Goal: Task Accomplishment & Management: Complete application form

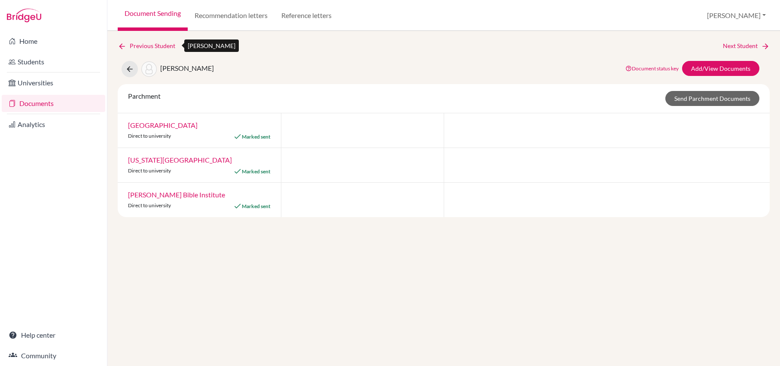
click at [124, 45] on icon at bounding box center [122, 46] width 9 height 9
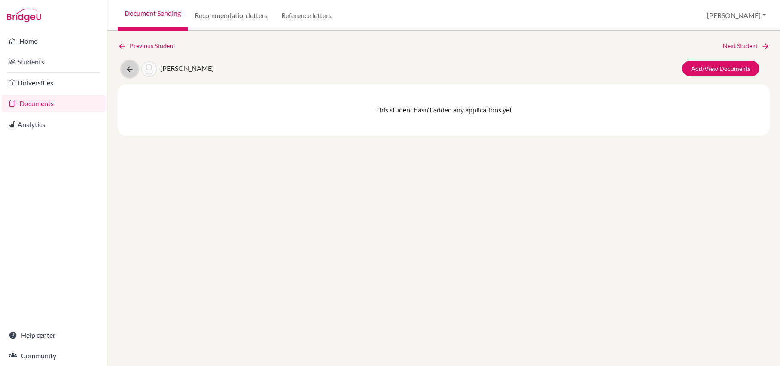
click at [126, 72] on icon at bounding box center [129, 69] width 9 height 9
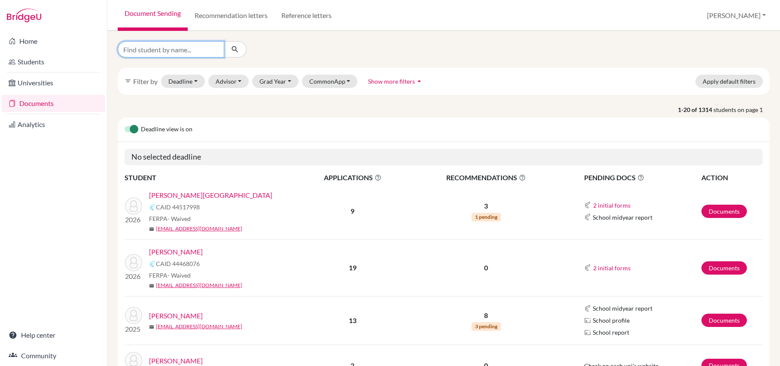
click at [178, 49] on input "Find student by name..." at bounding box center [171, 49] width 107 height 16
type input "shantmoorthy"
click at [240, 49] on button "submit" at bounding box center [235, 49] width 23 height 16
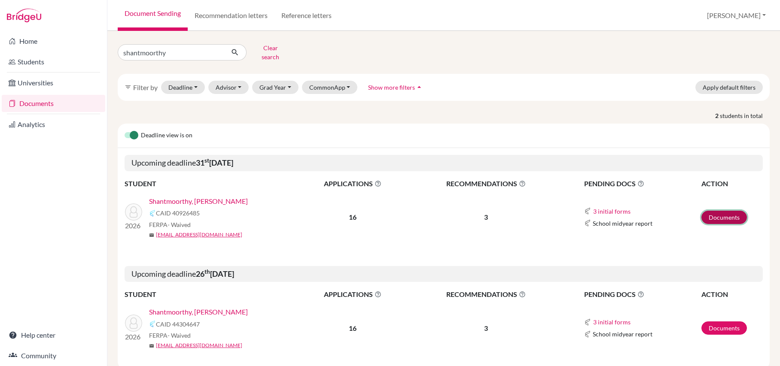
click at [733, 219] on link "Documents" at bounding box center [724, 217] width 46 height 13
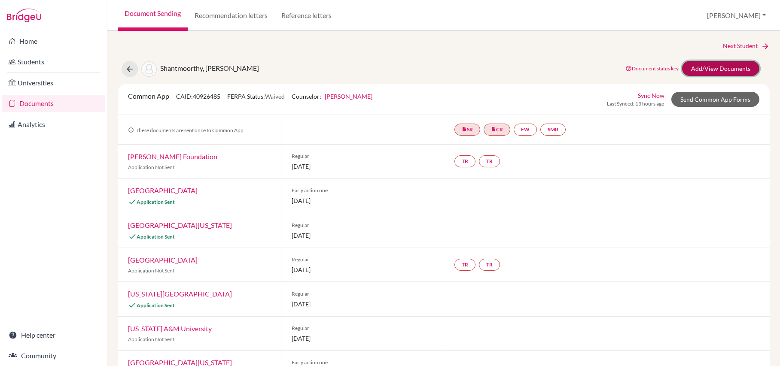
click at [716, 61] on link "Add/View Documents" at bounding box center [720, 68] width 77 height 15
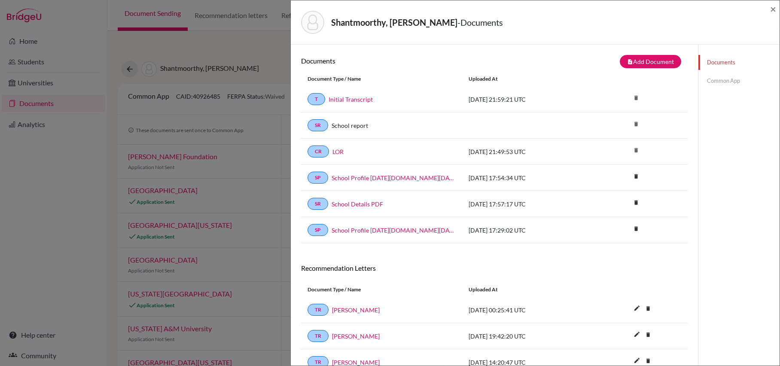
scroll to position [45, 0]
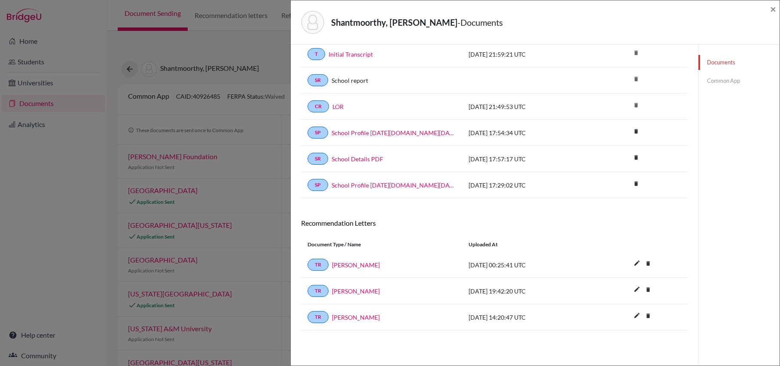
click at [233, 189] on div "Shantmoorthy, Ishanth - Documents × Documents note_add Add Document Document ty…" at bounding box center [390, 183] width 780 height 366
click at [774, 9] on span "×" at bounding box center [773, 9] width 6 height 12
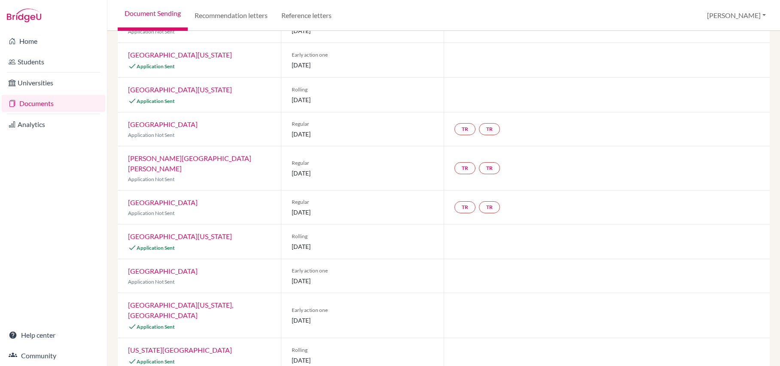
scroll to position [341, 0]
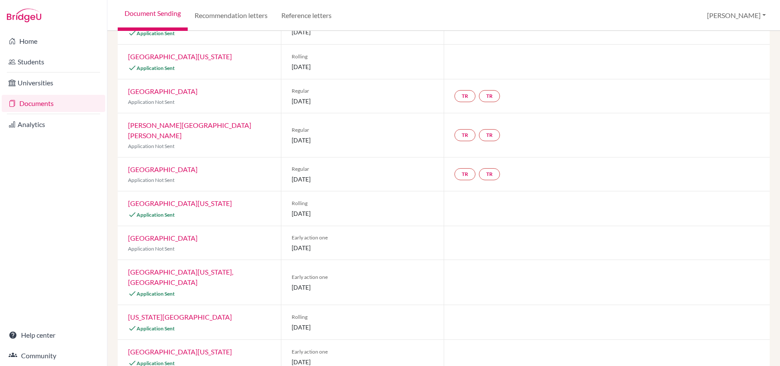
click at [160, 234] on link "Tulane University" at bounding box center [163, 238] width 70 height 8
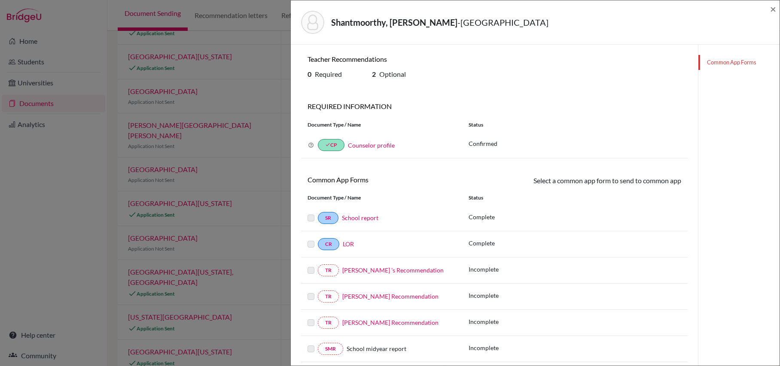
scroll to position [13, 0]
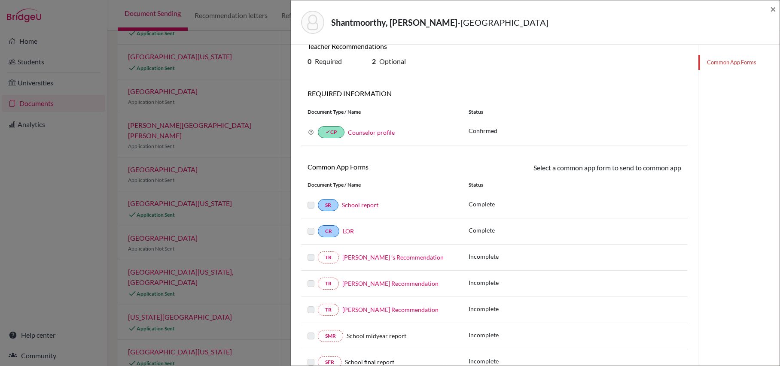
click at [722, 63] on link "Common App Forms" at bounding box center [738, 62] width 81 height 15
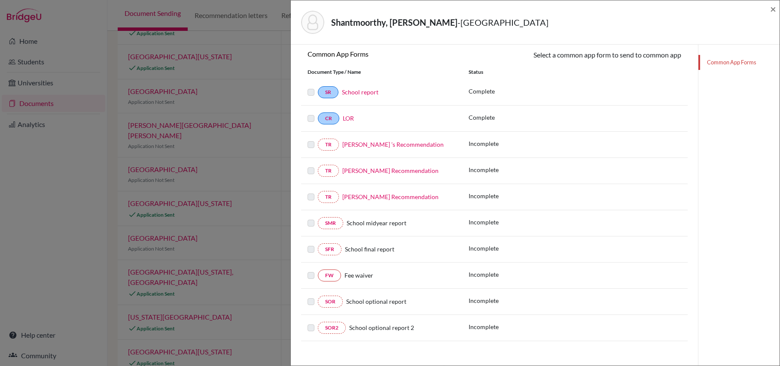
scroll to position [137, 0]
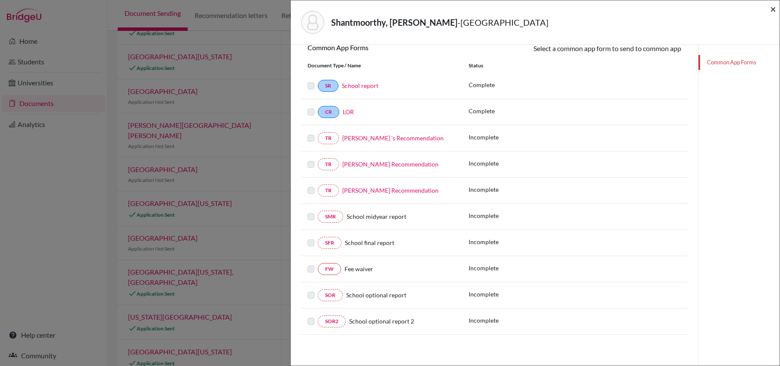
click at [772, 10] on span "×" at bounding box center [773, 9] width 6 height 12
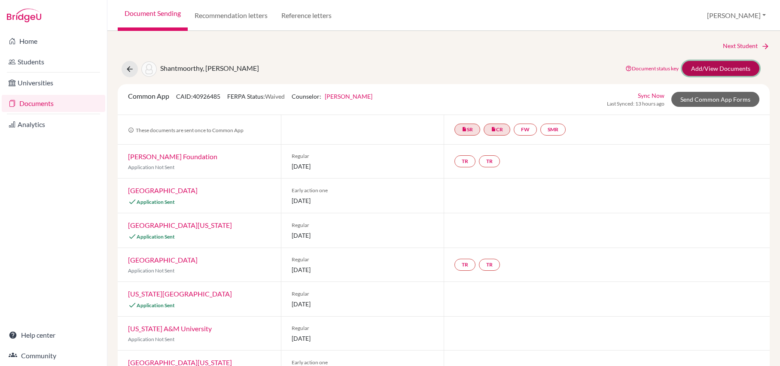
click at [728, 65] on link "Add/View Documents" at bounding box center [720, 68] width 77 height 15
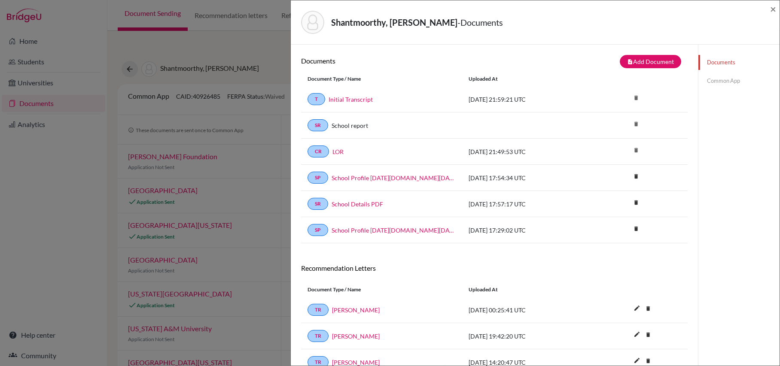
scroll to position [45, 0]
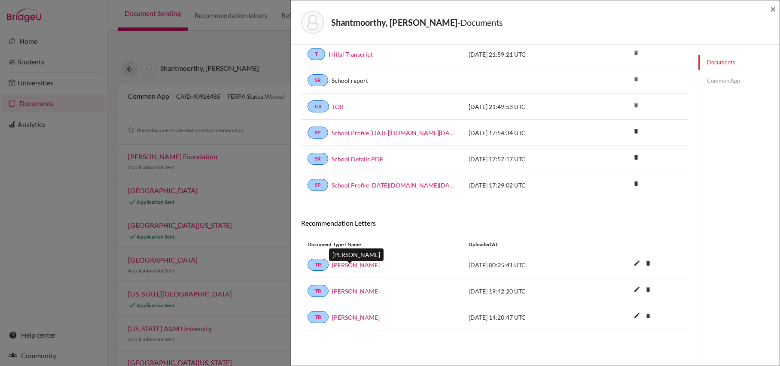
click at [347, 265] on link "Sarah Mullen" at bounding box center [356, 265] width 48 height 9
click at [772, 9] on span "×" at bounding box center [773, 9] width 6 height 12
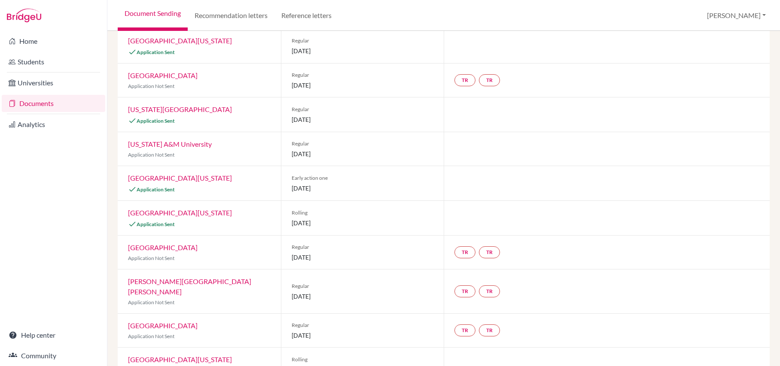
scroll to position [47, 0]
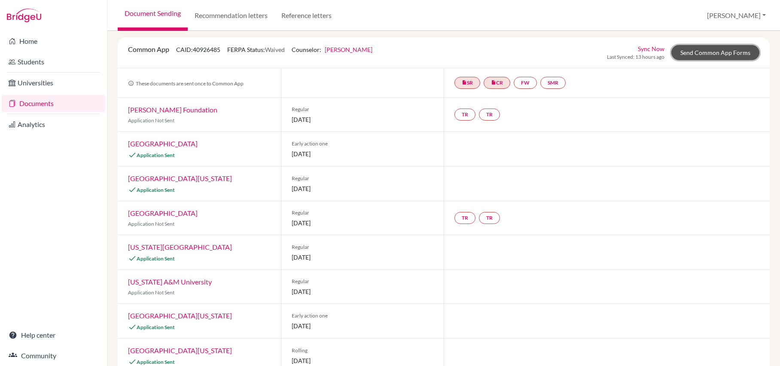
click at [711, 50] on link "Send Common App Forms" at bounding box center [715, 52] width 88 height 15
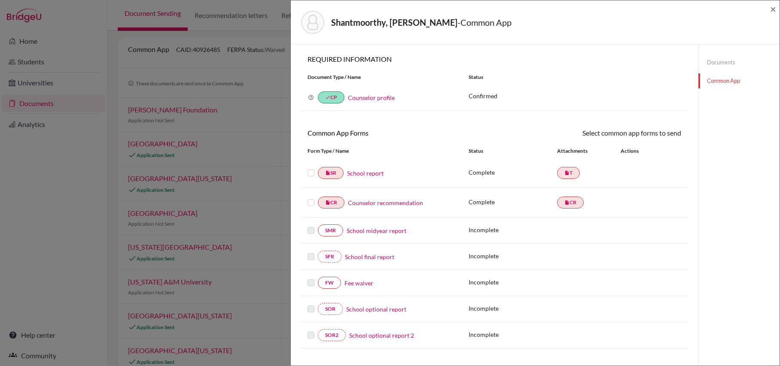
click at [352, 286] on link "Fee waiver" at bounding box center [358, 283] width 29 height 9
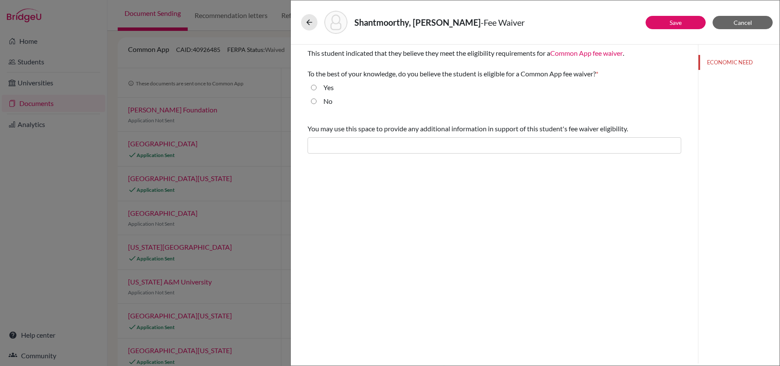
click at [313, 88] on input "Yes" at bounding box center [314, 87] width 6 height 10
radio input "true"
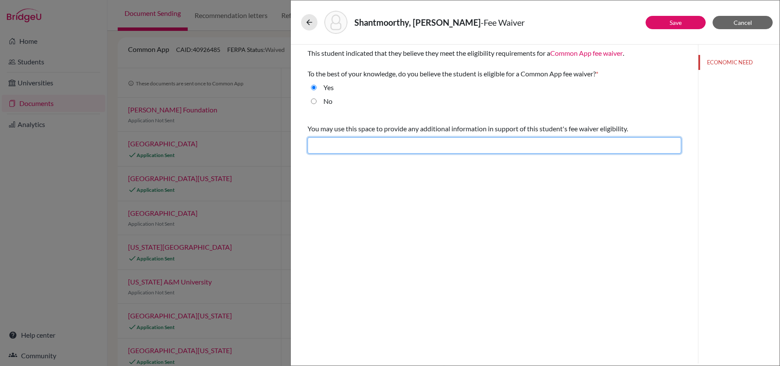
click at [601, 149] on input "text" at bounding box center [495, 145] width 374 height 16
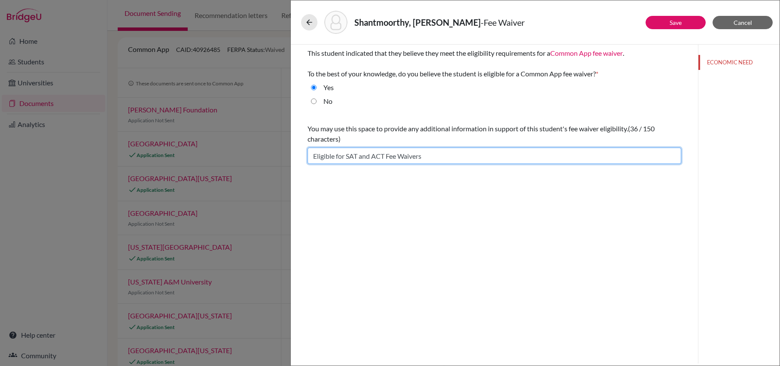
type input "Eligible for SAT and ACT Fee Waivers"
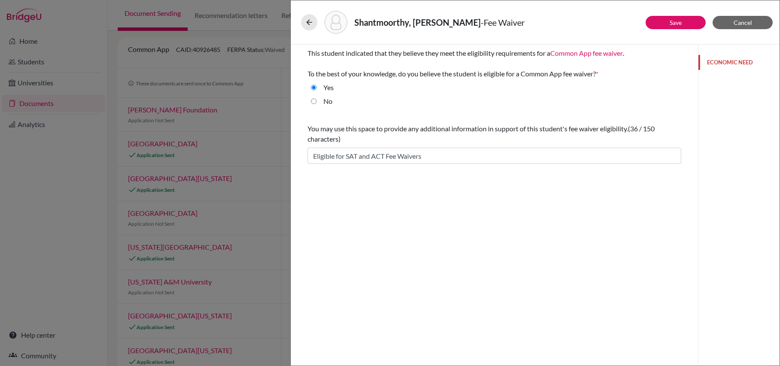
click at [724, 63] on button "ECONOMIC NEED" at bounding box center [738, 62] width 81 height 15
click at [686, 22] on button "Save" at bounding box center [675, 22] width 60 height 13
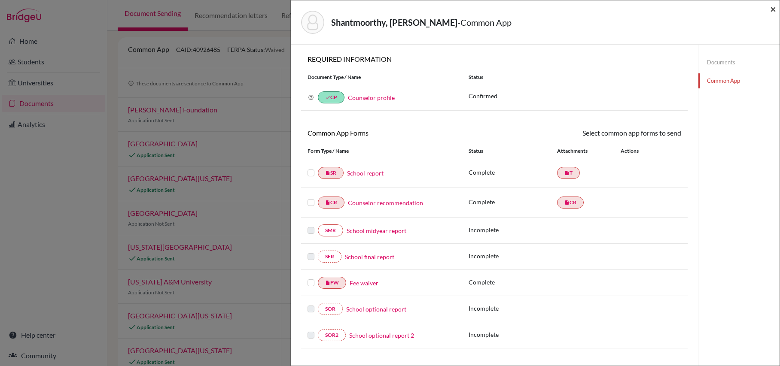
click at [773, 6] on span "×" at bounding box center [773, 9] width 6 height 12
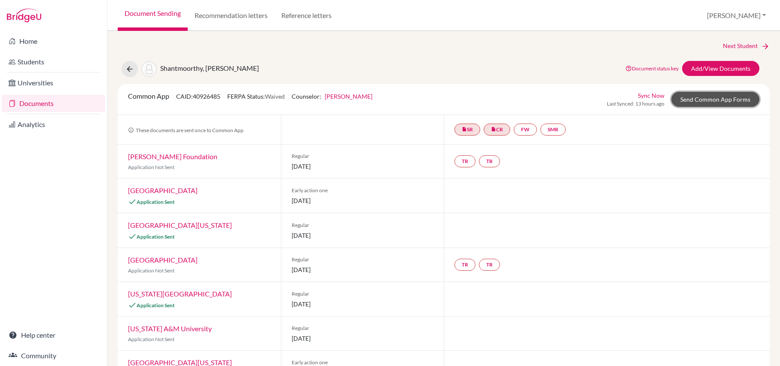
click at [712, 95] on link "Send Common App Forms" at bounding box center [715, 99] width 88 height 15
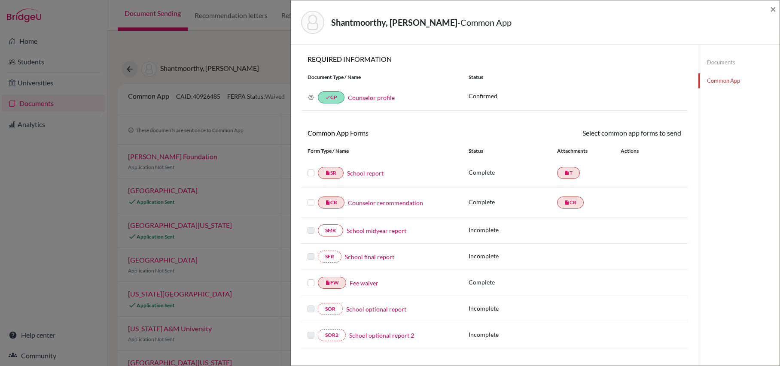
click at [310, 198] on label at bounding box center [311, 198] width 7 height 0
click at [0, 0] on input "checkbox" at bounding box center [0, 0] width 0 height 0
click at [310, 169] on label at bounding box center [311, 169] width 7 height 0
click at [0, 0] on input "checkbox" at bounding box center [0, 0] width 0 height 0
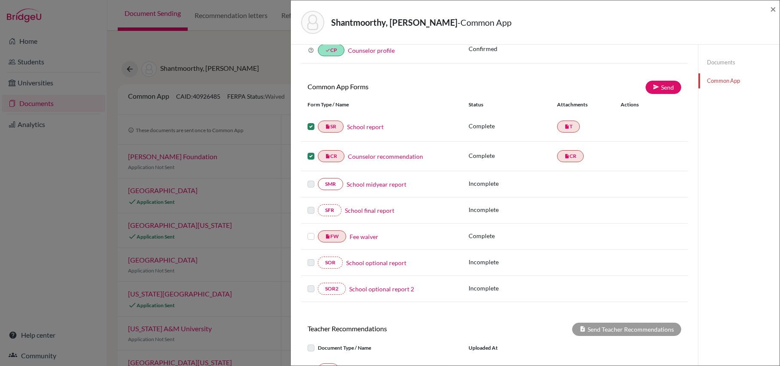
scroll to position [51, 0]
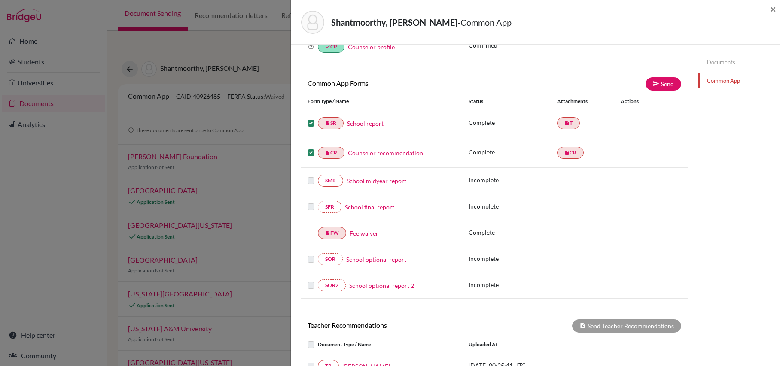
click at [311, 228] on label at bounding box center [311, 228] width 7 height 0
click at [0, 0] on input "checkbox" at bounding box center [0, 0] width 0 height 0
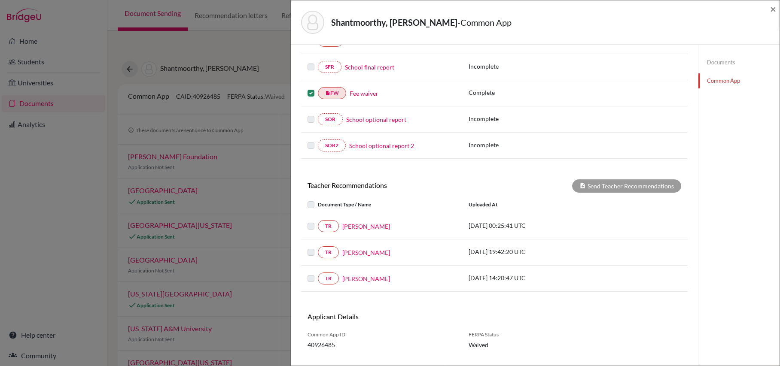
scroll to position [192, 0]
click at [318, 246] on label at bounding box center [318, 246] width 0 height 0
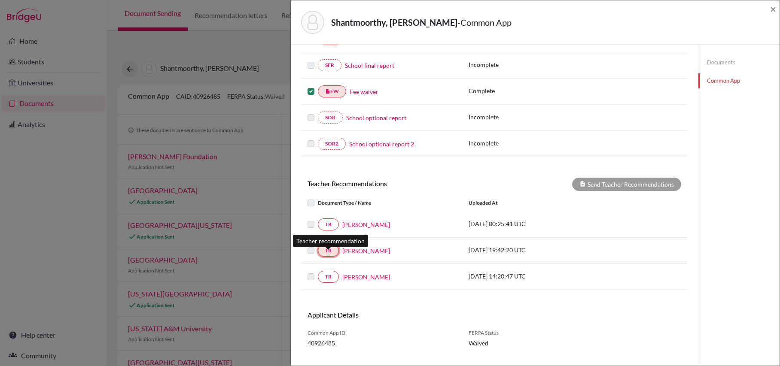
click at [327, 257] on link "TR" at bounding box center [328, 251] width 21 height 12
click at [358, 256] on link "Sean Loving" at bounding box center [366, 251] width 48 height 9
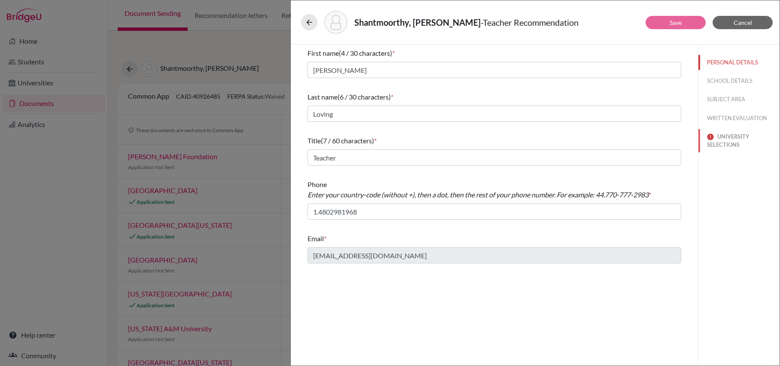
click at [737, 135] on button "UNIVERSITY SELECTIONS" at bounding box center [738, 140] width 81 height 23
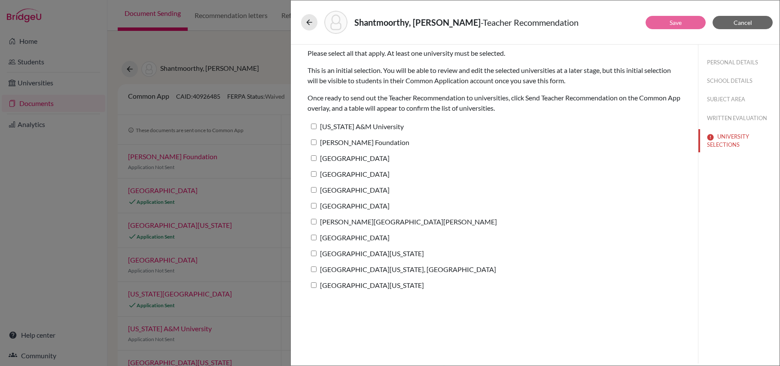
click at [314, 125] on input "Texas A&M University" at bounding box center [314, 127] width 6 height 6
checkbox input "true"
click at [315, 140] on input "Jack Kent Cooke Foundation" at bounding box center [314, 143] width 6 height 6
checkbox input "true"
click at [316, 155] on input "Harvard University" at bounding box center [314, 158] width 6 height 6
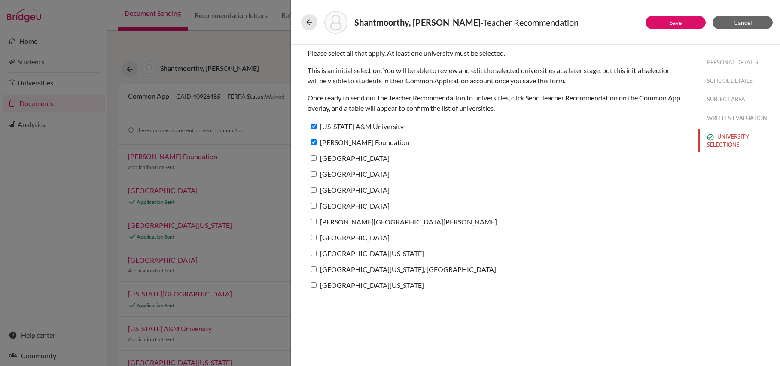
checkbox input "true"
click at [316, 174] on input "Tulane University" at bounding box center [314, 174] width 6 height 6
checkbox input "true"
click at [315, 191] on input "Dartmouth College" at bounding box center [314, 190] width 6 height 6
checkbox input "true"
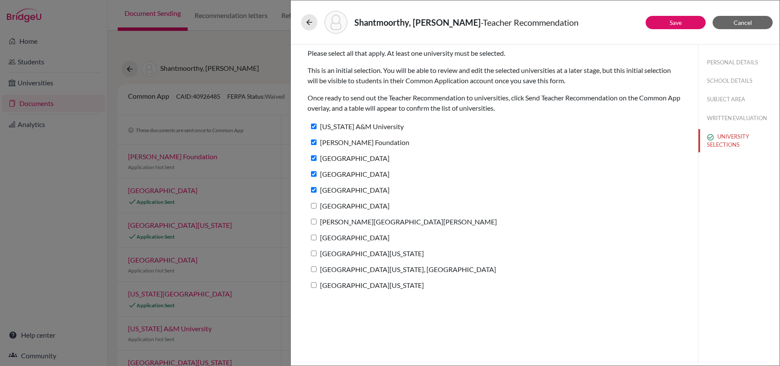
click at [315, 205] on input "Cornell University" at bounding box center [314, 206] width 6 height 6
checkbox input "true"
click at [315, 222] on input "Johns Hopkins University" at bounding box center [314, 222] width 6 height 6
checkbox input "true"
click at [316, 239] on input "Rochester Institute of Technology" at bounding box center [314, 238] width 6 height 6
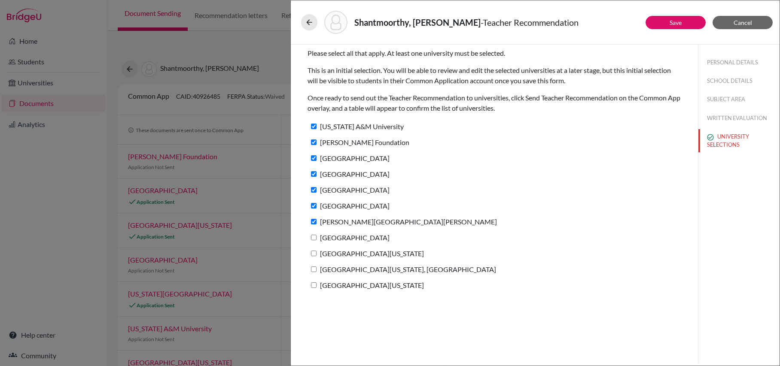
checkbox input "true"
click at [315, 253] on input "University of Arizona" at bounding box center [314, 254] width 6 height 6
checkbox input "true"
click at [315, 268] on input "University of Massachusetts, Dartmouth" at bounding box center [314, 270] width 6 height 6
checkbox input "true"
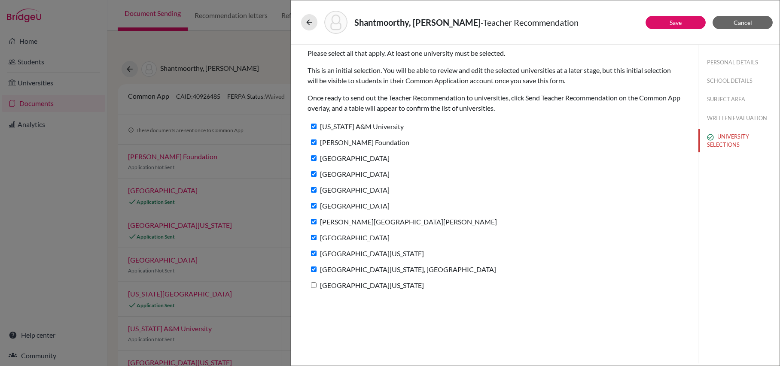
click at [315, 285] on input "University of Utah" at bounding box center [314, 286] width 6 height 6
checkbox input "true"
click at [670, 22] on link "Save" at bounding box center [676, 22] width 12 height 7
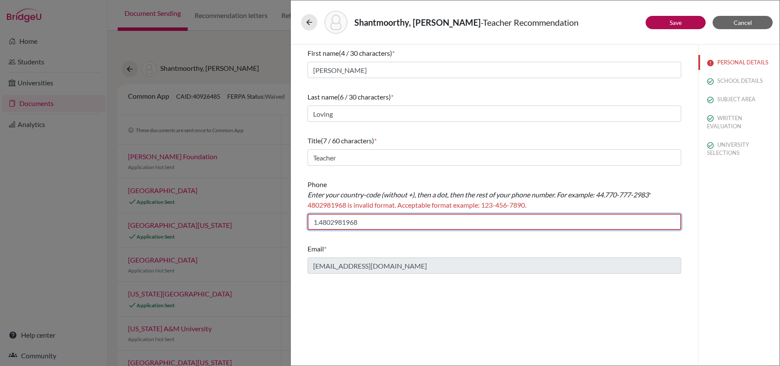
click at [324, 226] on input "1.4802981968" at bounding box center [495, 222] width 374 height 16
drag, startPoint x: 351, startPoint y: 236, endPoint x: 322, endPoint y: 238, distance: 29.3
click at [322, 238] on div "First name (4 / 30 characters) * Sean Last name (6 / 30 characters) * Loving Ti…" at bounding box center [495, 161] width 374 height 233
click at [318, 227] on input "1.4802981968" at bounding box center [495, 222] width 374 height 16
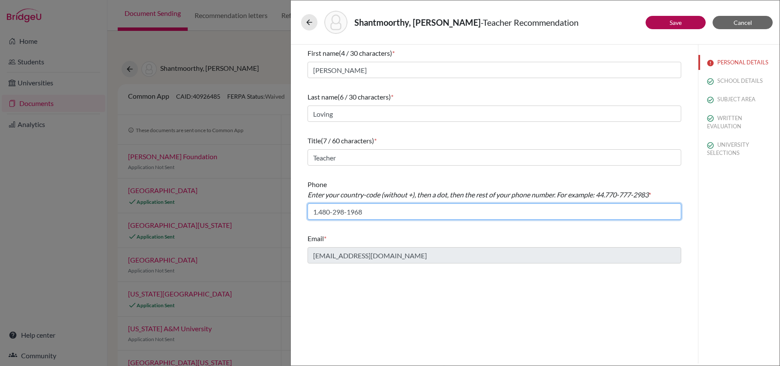
type input "1.480-298-1968"
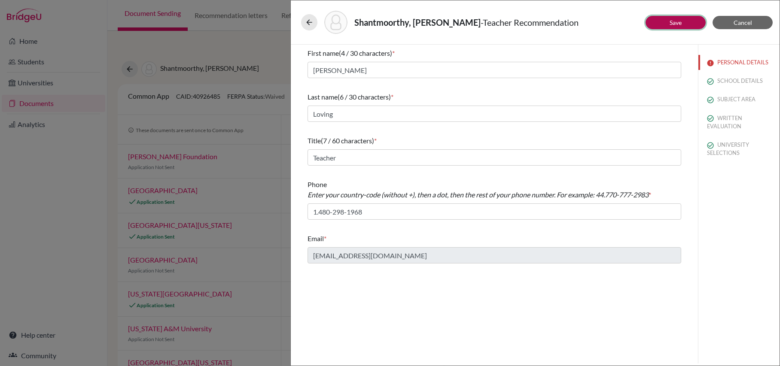
click at [656, 19] on button "Save" at bounding box center [675, 22] width 60 height 13
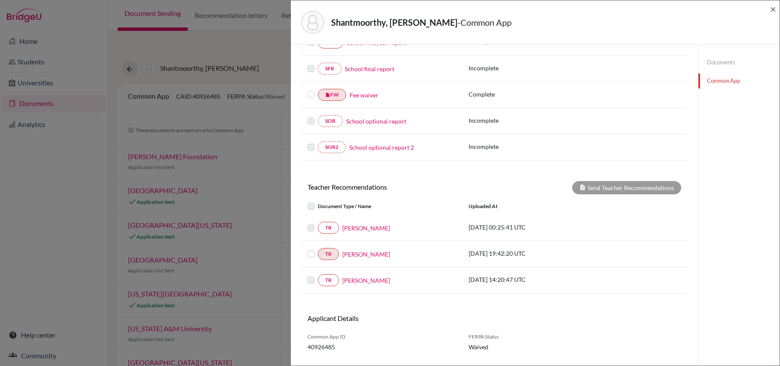
scroll to position [213, 0]
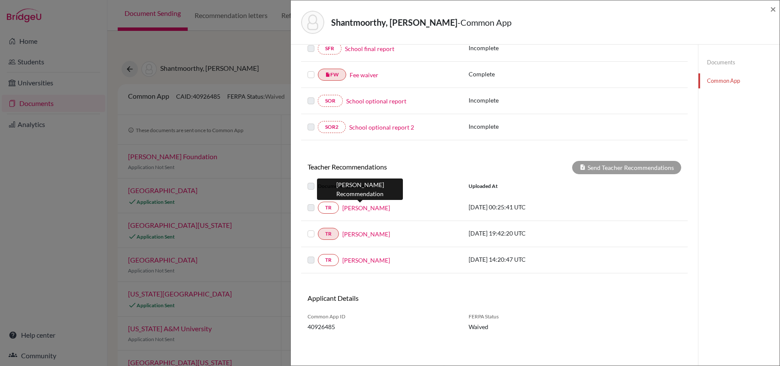
click at [347, 207] on link "Sarah Mullen" at bounding box center [366, 208] width 48 height 9
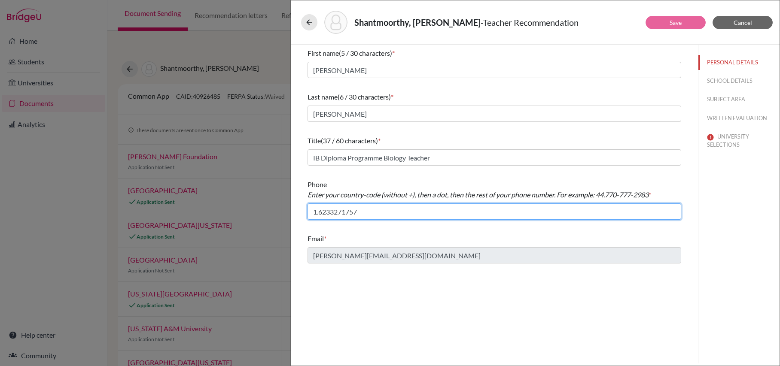
click at [343, 212] on input "1.6233271757" at bounding box center [495, 212] width 374 height 16
click at [332, 212] on input "1.623327-1757" at bounding box center [495, 212] width 374 height 16
type input "1.623-327-1757"
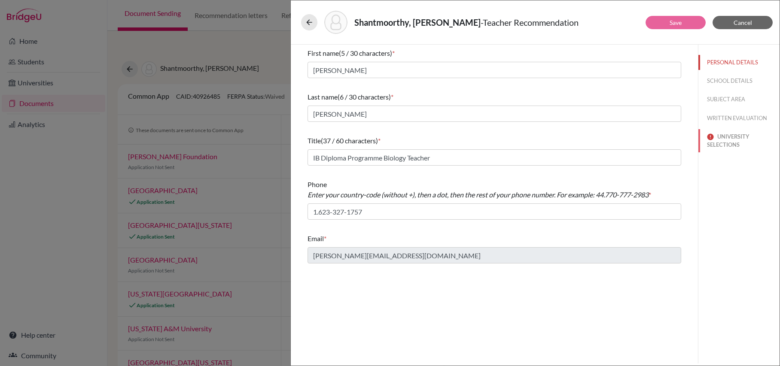
click at [728, 137] on button "UNIVERSITY SELECTIONS" at bounding box center [738, 140] width 81 height 23
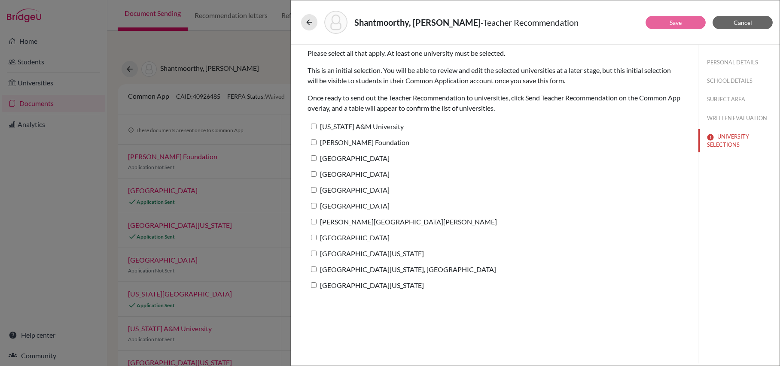
click at [314, 126] on input "Texas A&M University" at bounding box center [314, 127] width 6 height 6
checkbox input "true"
click at [314, 143] on input "Jack Kent Cooke Foundation" at bounding box center [314, 143] width 6 height 6
checkbox input "true"
click at [314, 176] on input "Tulane University" at bounding box center [314, 174] width 6 height 6
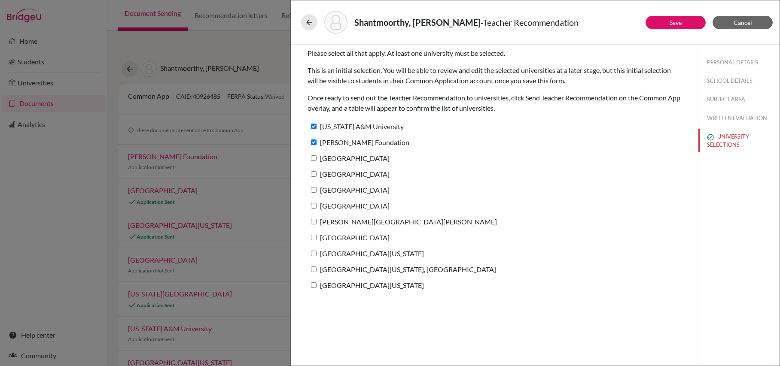
checkbox input "true"
click at [316, 191] on input "Dartmouth College" at bounding box center [314, 190] width 6 height 6
checkbox input "true"
click at [314, 206] on input "Cornell University" at bounding box center [314, 206] width 6 height 6
checkbox input "true"
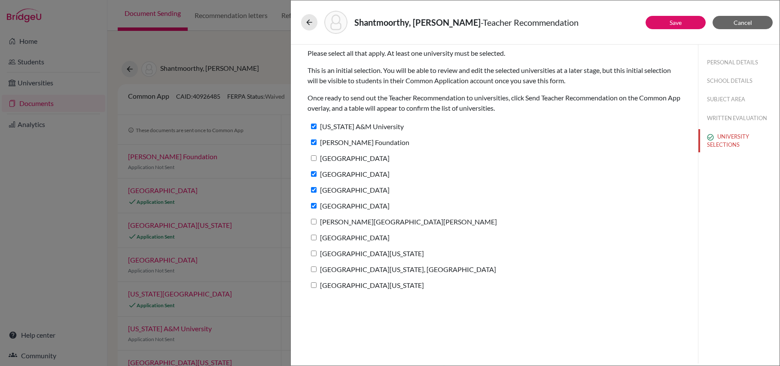
click at [316, 224] on input "Johns Hopkins University" at bounding box center [314, 222] width 6 height 6
checkbox input "true"
click at [316, 237] on input "Rochester Institute of Technology" at bounding box center [314, 238] width 6 height 6
checkbox input "true"
click at [315, 255] on input "University of Arizona" at bounding box center [314, 254] width 6 height 6
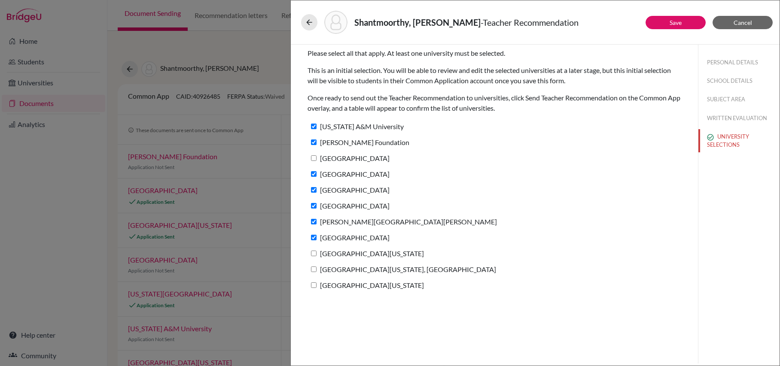
checkbox input "true"
click at [315, 284] on input "University of Utah" at bounding box center [314, 286] width 6 height 6
checkbox input "true"
click at [681, 22] on link "Save" at bounding box center [676, 22] width 12 height 7
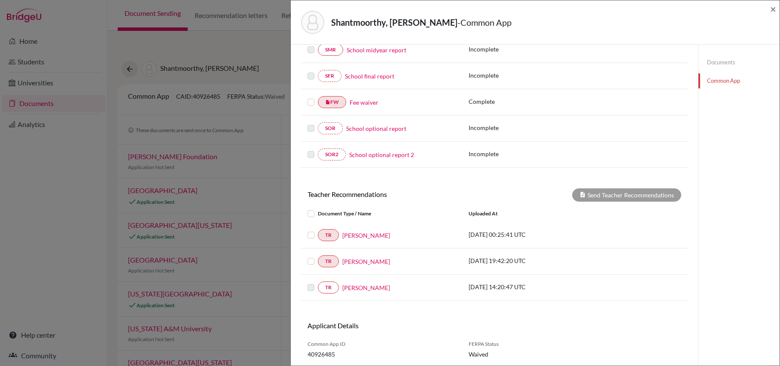
scroll to position [184, 0]
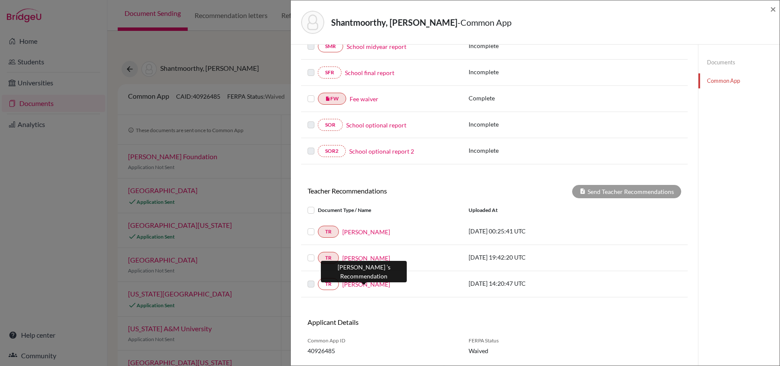
click at [370, 289] on link "Kristin Caraway" at bounding box center [366, 284] width 48 height 9
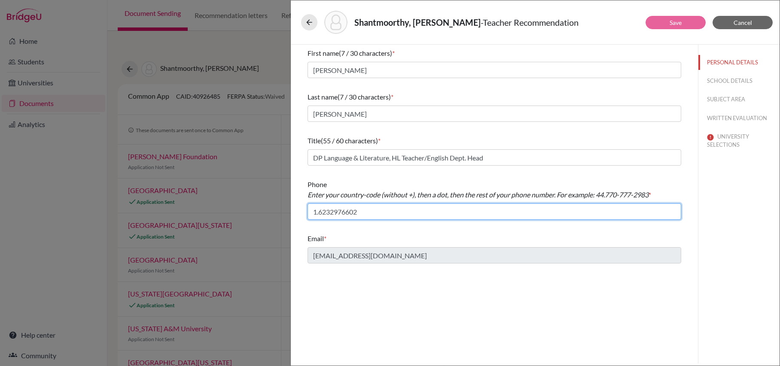
click at [345, 214] on input "1.6232976602" at bounding box center [495, 212] width 374 height 16
type input "1.623-297-6602"
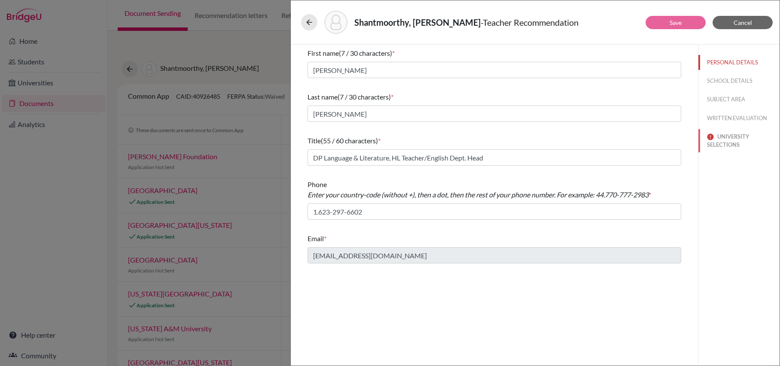
click at [714, 143] on button "UNIVERSITY SELECTIONS" at bounding box center [738, 140] width 81 height 23
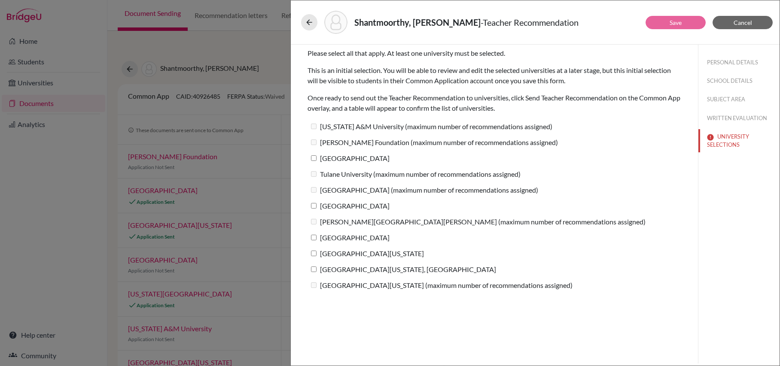
click at [315, 255] on input "University of Arizona" at bounding box center [314, 254] width 6 height 6
checkbox input "true"
click at [313, 160] on input "Harvard University" at bounding box center [314, 158] width 6 height 6
checkbox input "true"
click at [671, 18] on button "Save" at bounding box center [675, 22] width 60 height 13
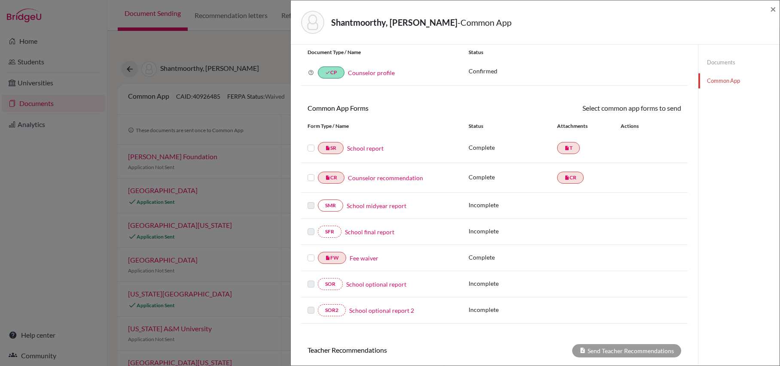
scroll to position [27, 0]
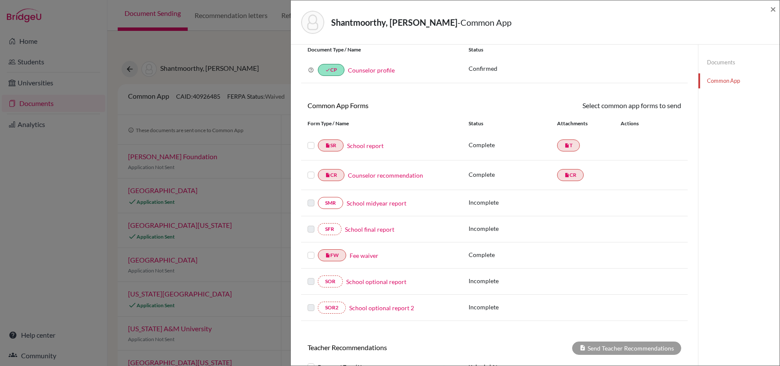
click at [311, 71] on icon at bounding box center [311, 70] width 6 height 6
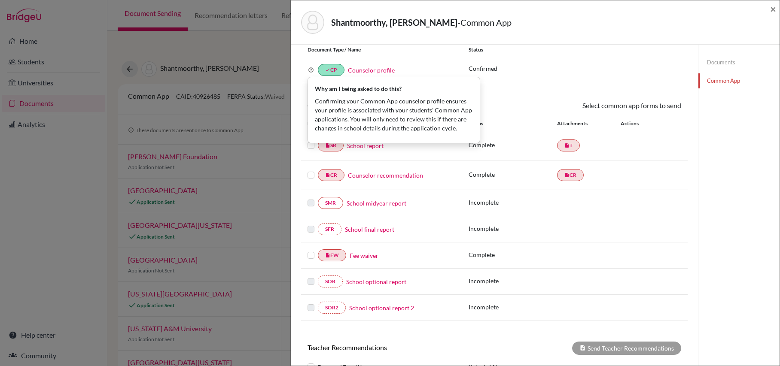
click at [425, 68] on div "Why am I being asked to do this? Confirming your Common App counselor profile e…" at bounding box center [381, 70] width 161 height 12
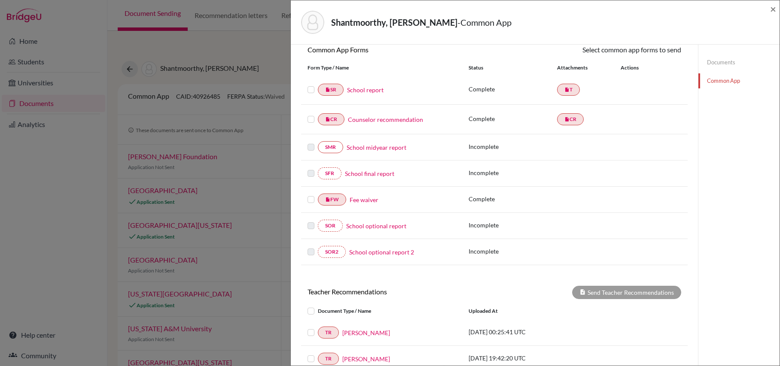
scroll to position [82, 0]
click at [311, 115] on label at bounding box center [311, 115] width 7 height 0
click at [0, 0] on input "checkbox" at bounding box center [0, 0] width 0 height 0
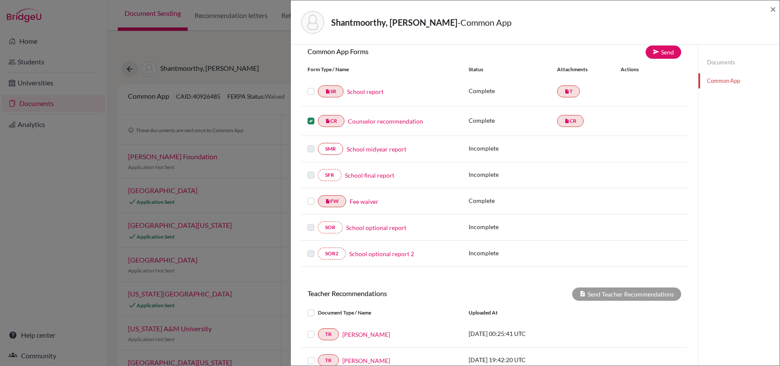
click at [416, 123] on link "Counselor recommendation" at bounding box center [385, 121] width 75 height 9
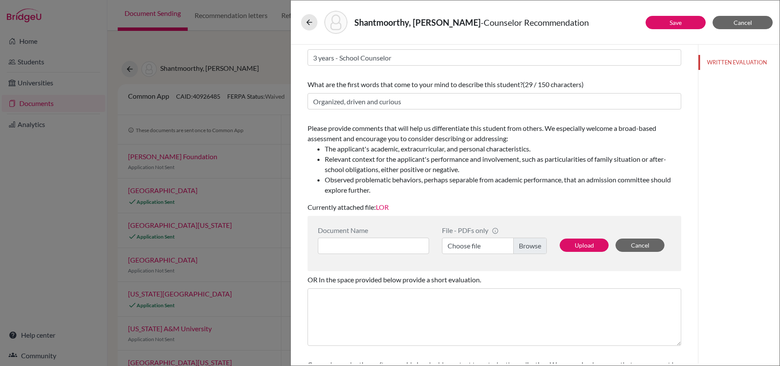
scroll to position [112, 0]
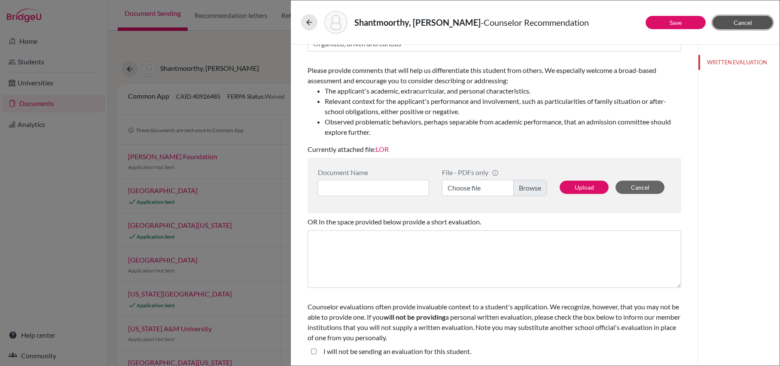
click at [746, 22] on span "Cancel" at bounding box center [743, 22] width 18 height 7
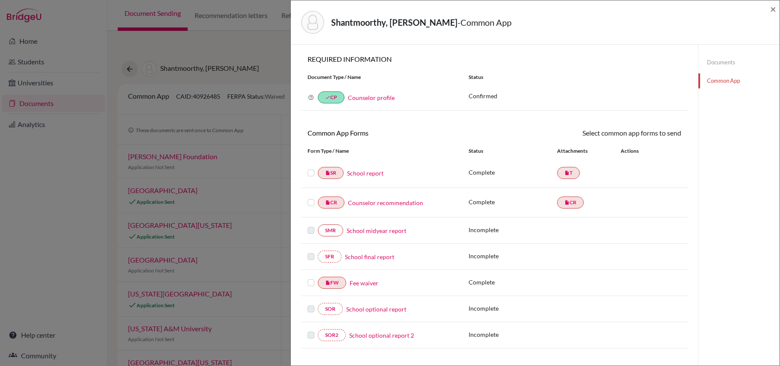
click at [312, 198] on label at bounding box center [311, 198] width 7 height 0
click at [0, 0] on input "checkbox" at bounding box center [0, 0] width 0 height 0
click at [659, 129] on link "Send" at bounding box center [663, 134] width 36 height 13
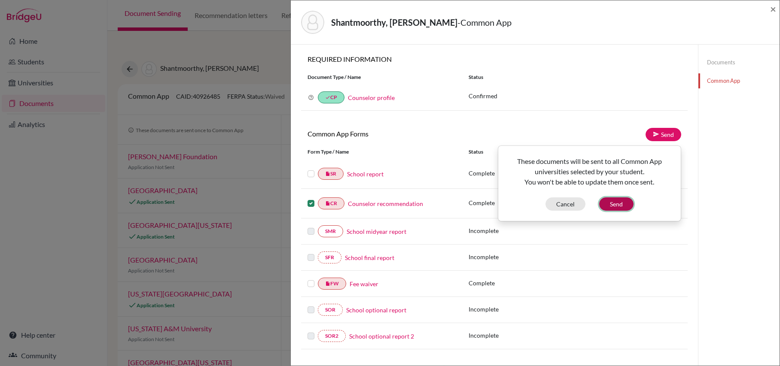
click at [615, 204] on button "Send" at bounding box center [616, 204] width 34 height 13
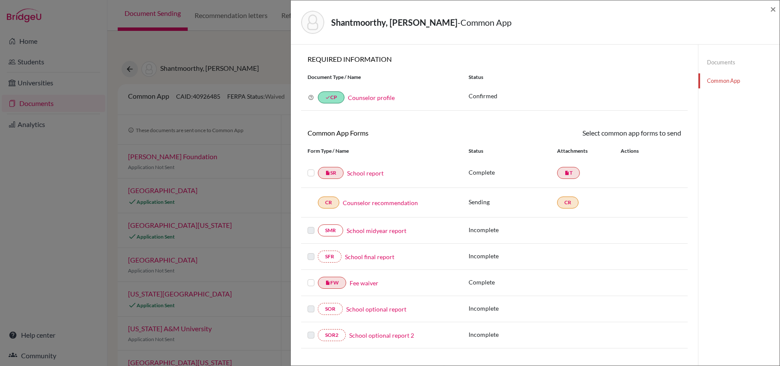
click at [312, 168] on label at bounding box center [311, 168] width 7 height 0
click at [0, 0] on input "checkbox" at bounding box center [0, 0] width 0 height 0
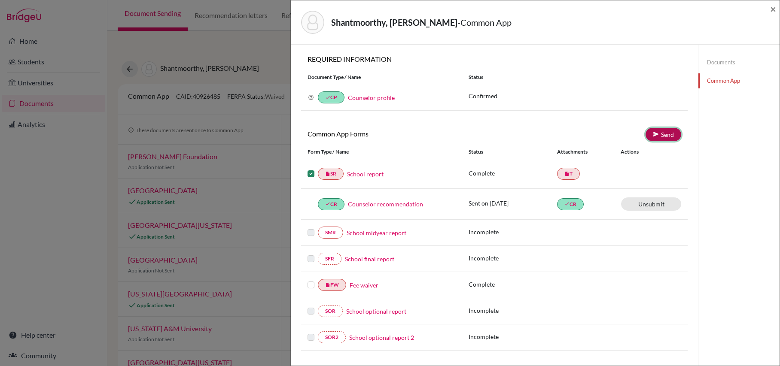
click at [679, 133] on link "Send" at bounding box center [663, 134] width 36 height 13
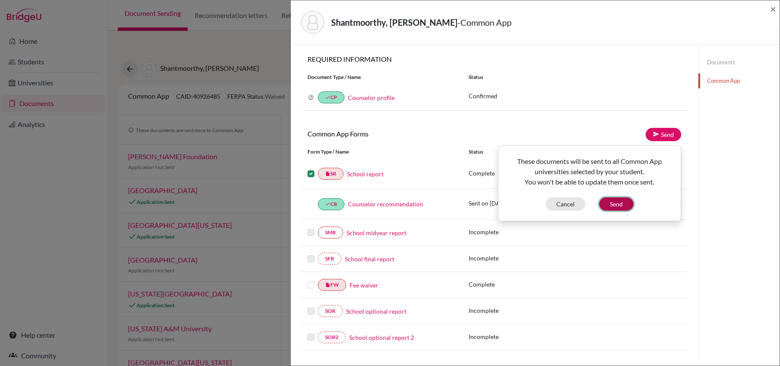
click at [618, 209] on button "Send" at bounding box center [616, 204] width 34 height 13
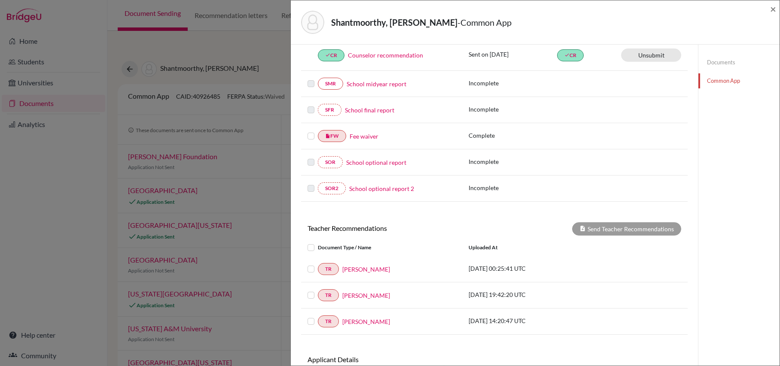
scroll to position [165, 0]
click at [311, 131] on label at bounding box center [311, 131] width 7 height 0
click at [0, 0] on input "checkbox" at bounding box center [0, 0] width 0 height 0
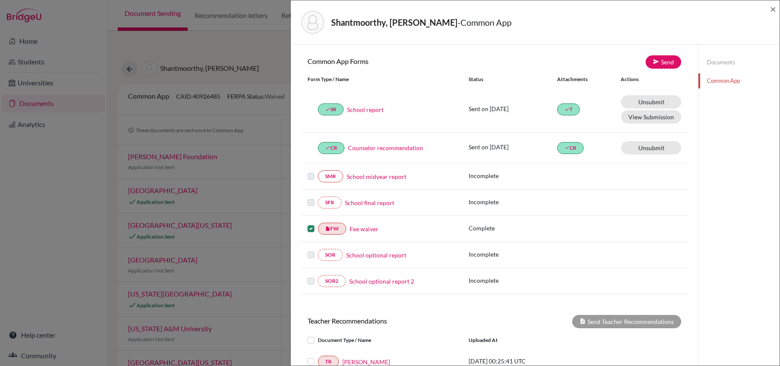
scroll to position [73, 0]
click at [653, 61] on icon at bounding box center [656, 61] width 6 height 6
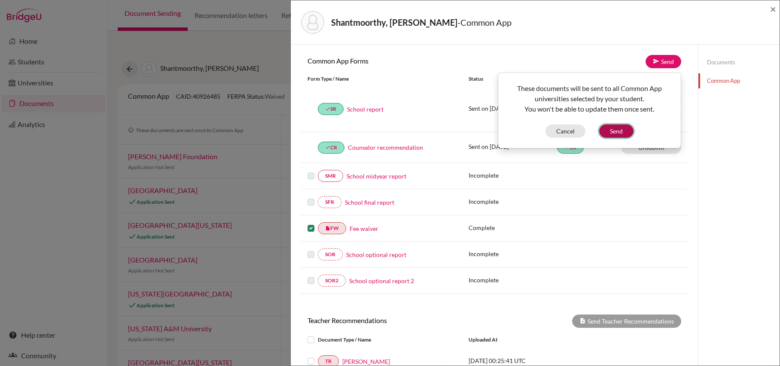
click at [627, 134] on button "Send" at bounding box center [616, 131] width 34 height 13
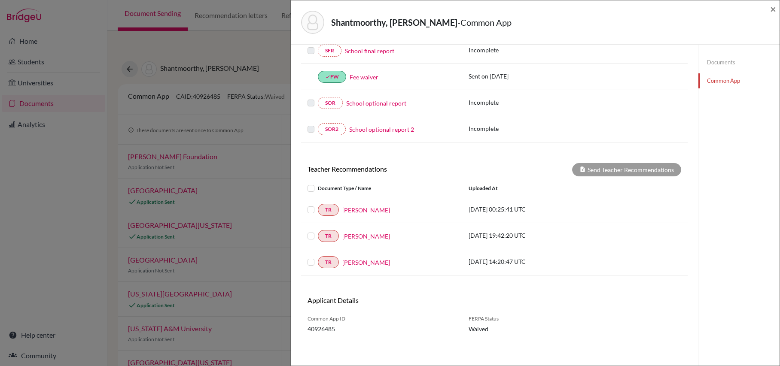
scroll to position [231, 0]
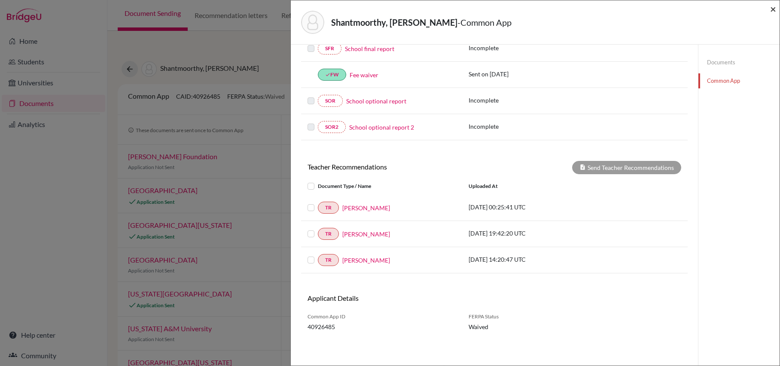
click at [774, 9] on span "×" at bounding box center [773, 9] width 6 height 12
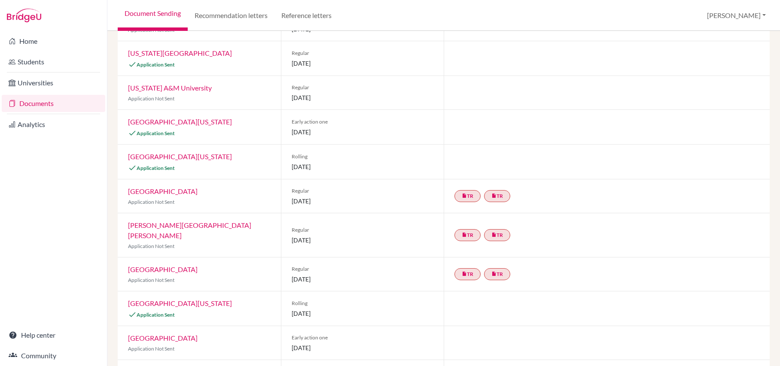
scroll to position [245, 0]
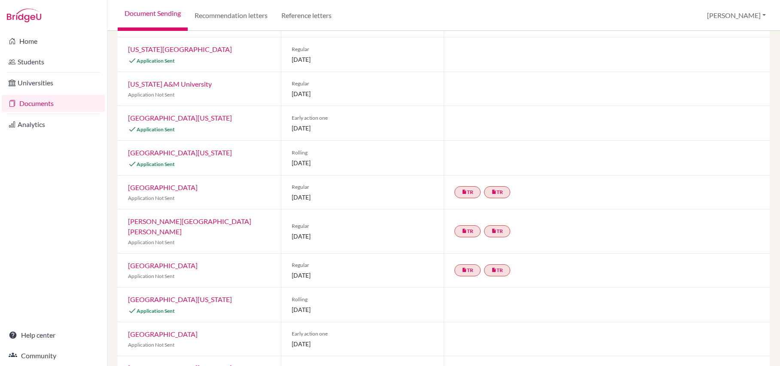
click at [203, 154] on link "University of Colorado Denver" at bounding box center [180, 153] width 104 height 8
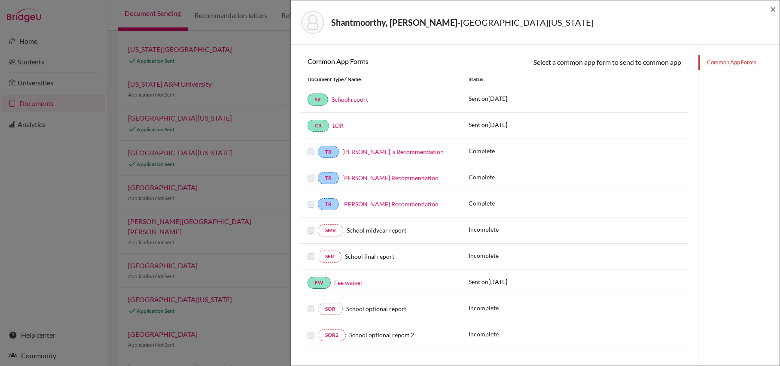
scroll to position [137, 0]
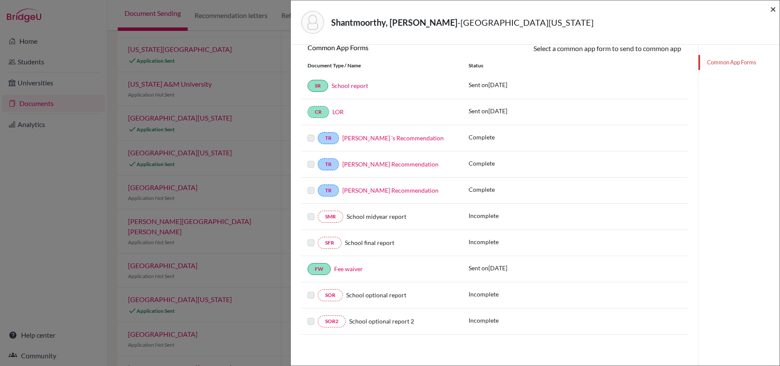
click at [776, 6] on span "×" at bounding box center [773, 9] width 6 height 12
